Goal: Information Seeking & Learning: Learn about a topic

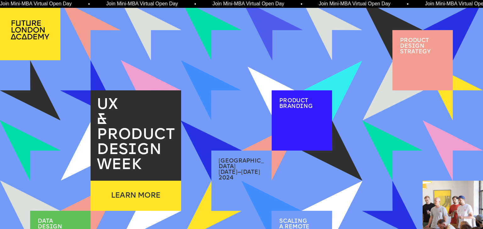
click at [259, 72] on img at bounding box center [271, 91] width 48 height 48
